Goal: Check status

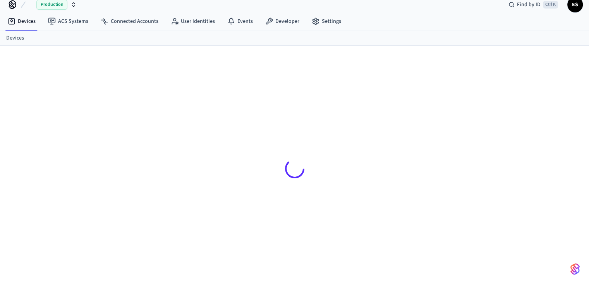
scroll to position [10, 0]
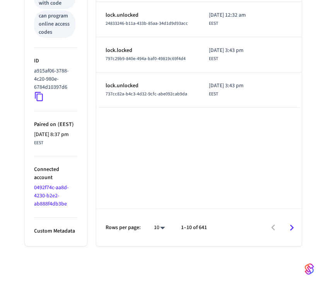
scroll to position [420, 0]
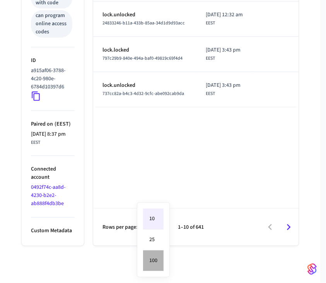
click at [155, 261] on li "100" at bounding box center [153, 260] width 21 height 21
type input "***"
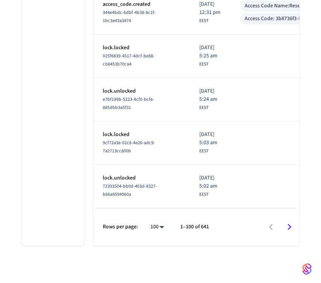
scroll to position [4395, 0]
click at [257, 237] on div "Rows per page: 100 *** 1–100 of 641" at bounding box center [196, 227] width 206 height 38
click at [289, 228] on icon "Go to next page" at bounding box center [289, 227] width 4 height 6
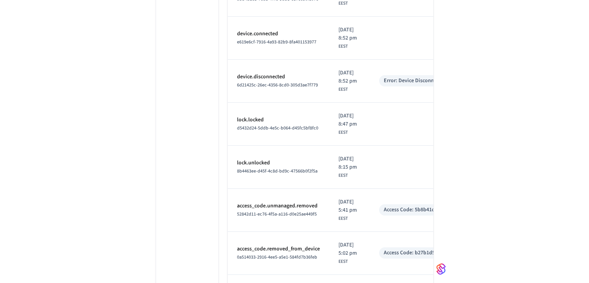
scroll to position [1738, 0]
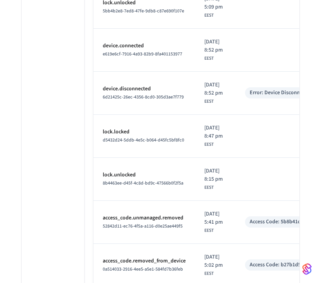
click at [279, 97] on div "Error: Device Disconnected" at bounding box center [280, 93] width 63 height 8
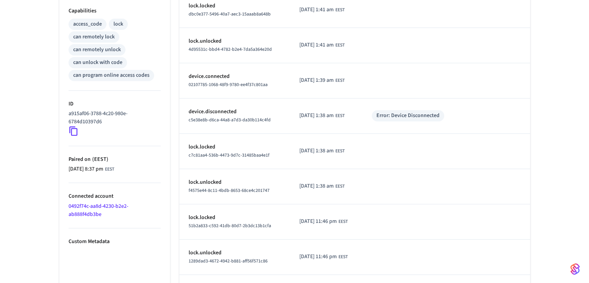
scroll to position [0, 0]
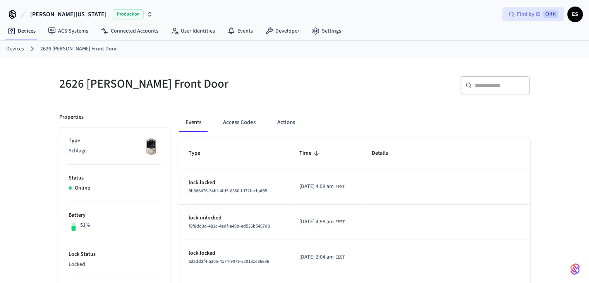
drag, startPoint x: 592, startPoint y: 118, endPoint x: 555, endPoint y: 17, distance: 107.0
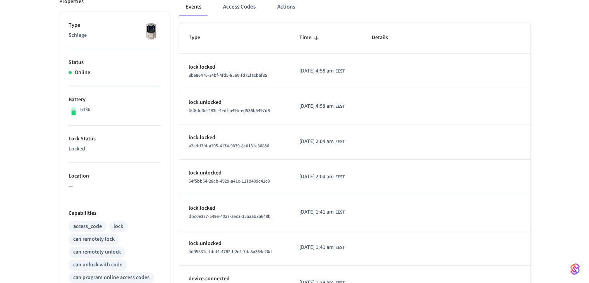
scroll to position [116, 0]
click at [320, 37] on span "Details" at bounding box center [385, 37] width 26 height 12
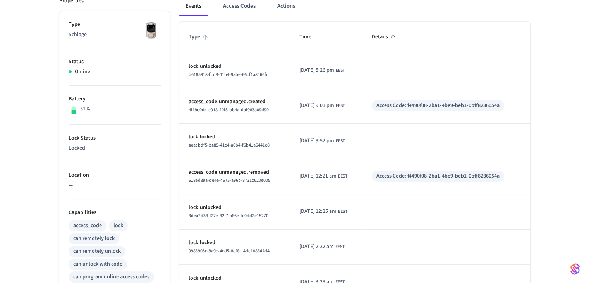
click at [189, 38] on span "Type" at bounding box center [200, 37] width 22 height 12
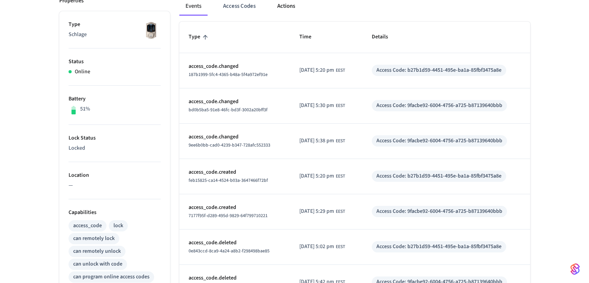
click at [288, 7] on button "Actions" at bounding box center [286, 6] width 30 height 19
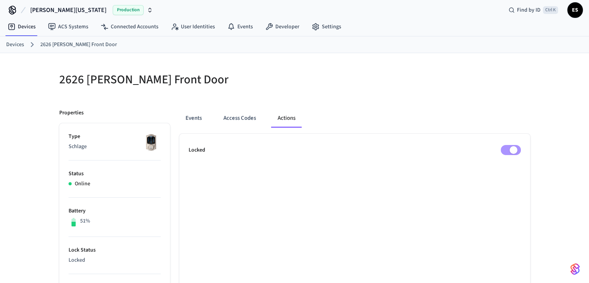
scroll to position [0, 0]
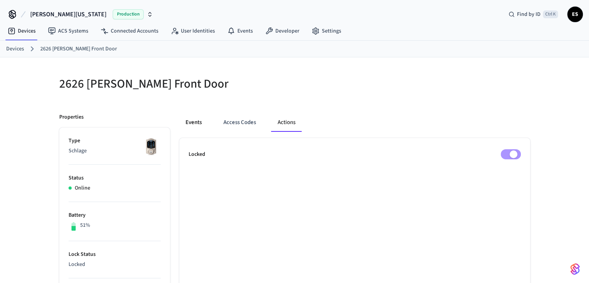
click at [189, 124] on button "Events" at bounding box center [193, 122] width 29 height 19
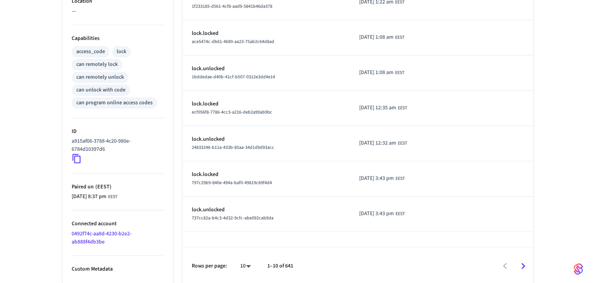
scroll to position [291, 0]
click at [320, 261] on button "Go to next page" at bounding box center [520, 265] width 18 height 18
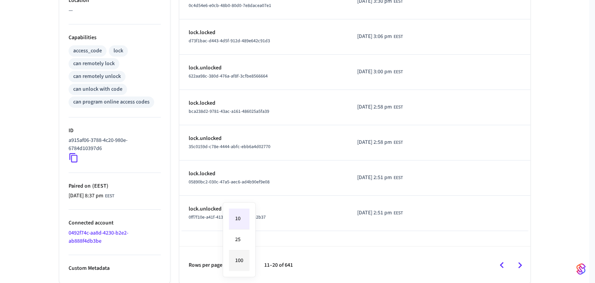
click at [238, 261] on li "100" at bounding box center [239, 260] width 21 height 21
type input "***"
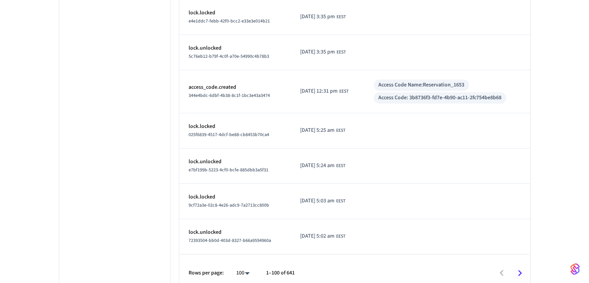
scroll to position [3447, 0]
click at [320, 266] on icon "Go to next page" at bounding box center [520, 272] width 12 height 12
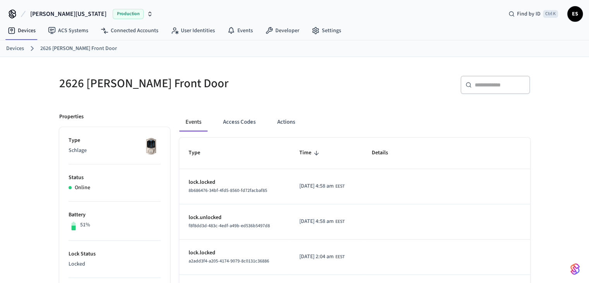
scroll to position [0, 0]
